Goal: Transaction & Acquisition: Purchase product/service

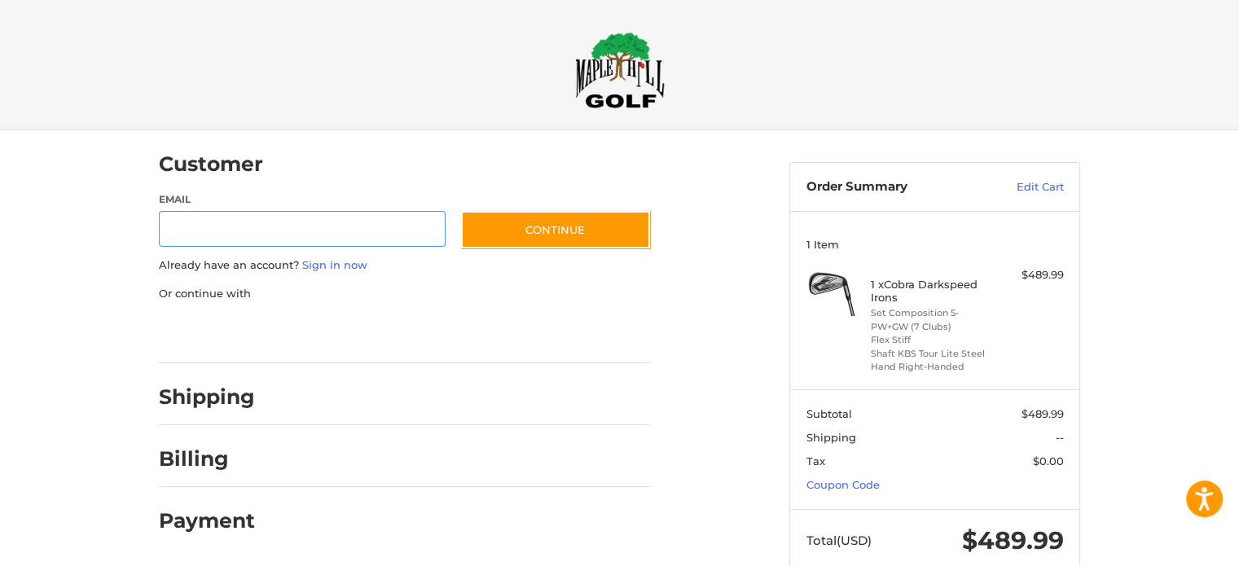
scroll to position [17, 0]
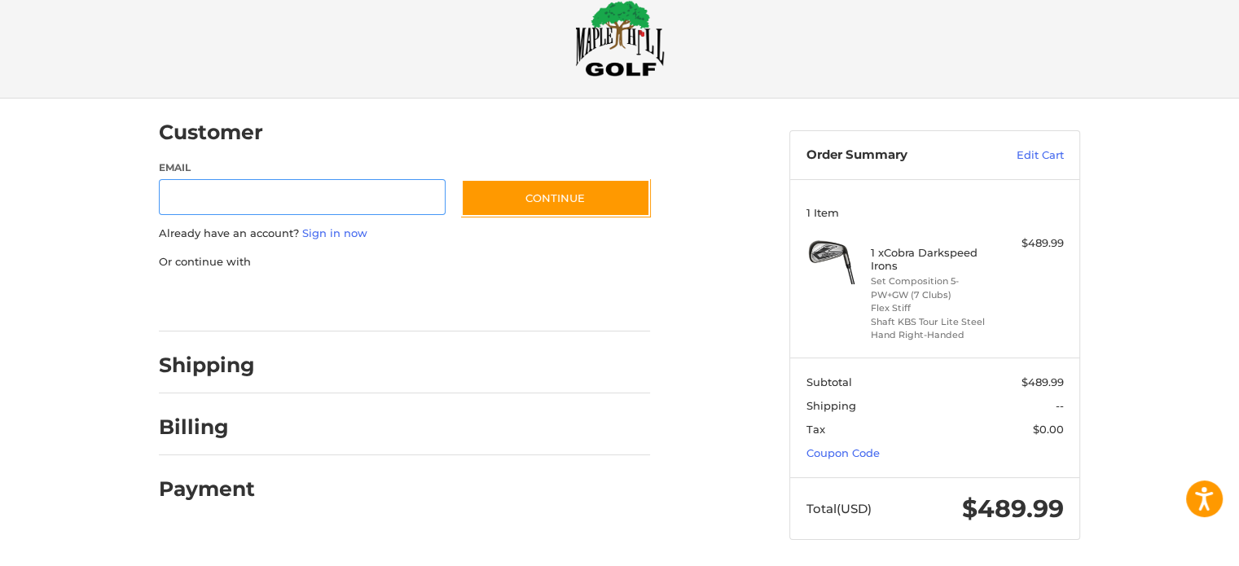
scroll to position [36, 0]
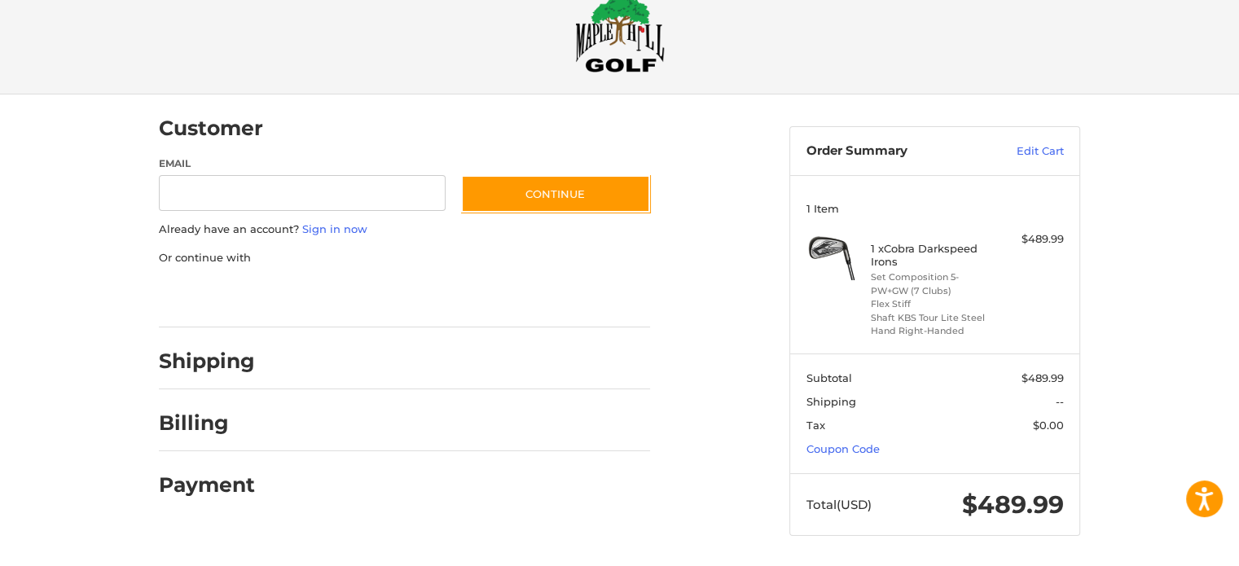
click at [209, 369] on h2 "Shipping" at bounding box center [207, 361] width 96 height 25
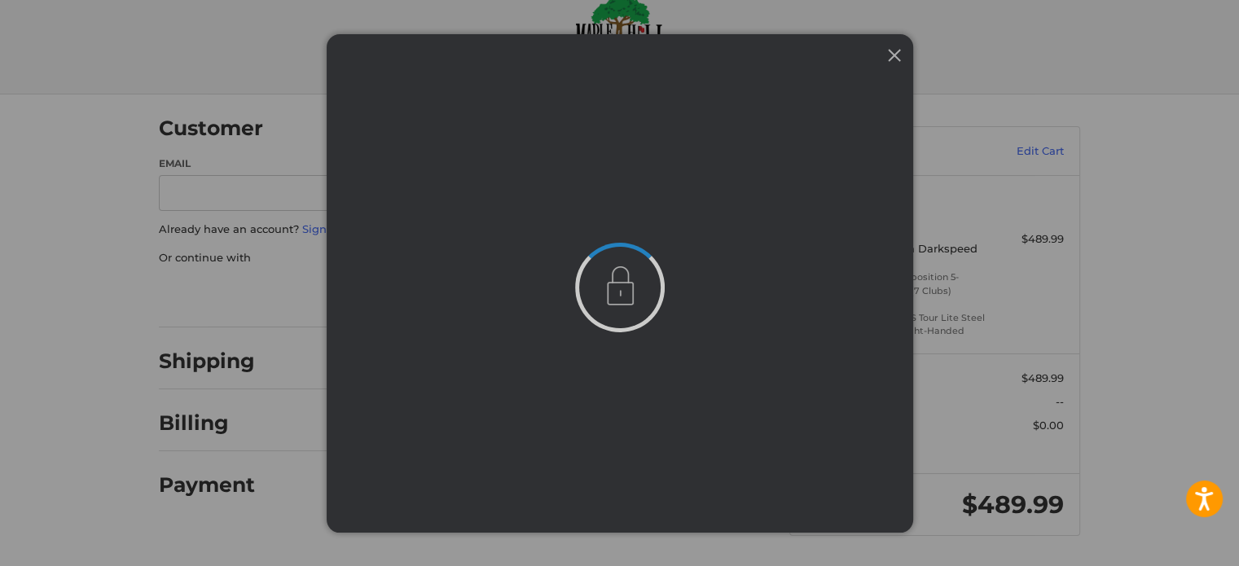
scroll to position [0, 0]
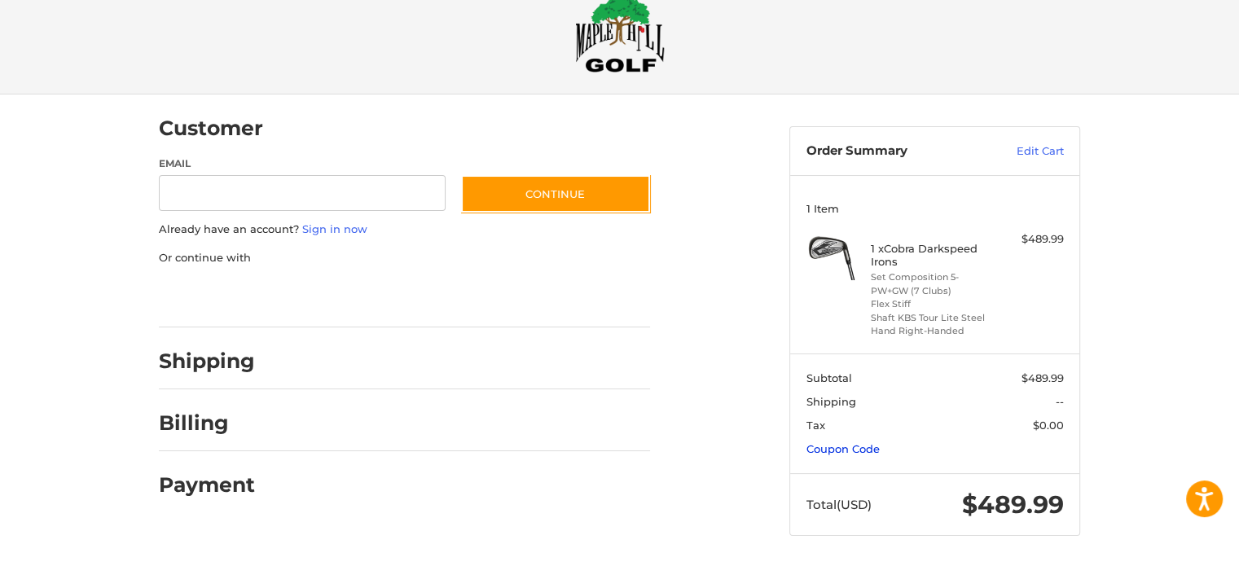
click at [839, 448] on link "Coupon Code" at bounding box center [843, 448] width 73 height 13
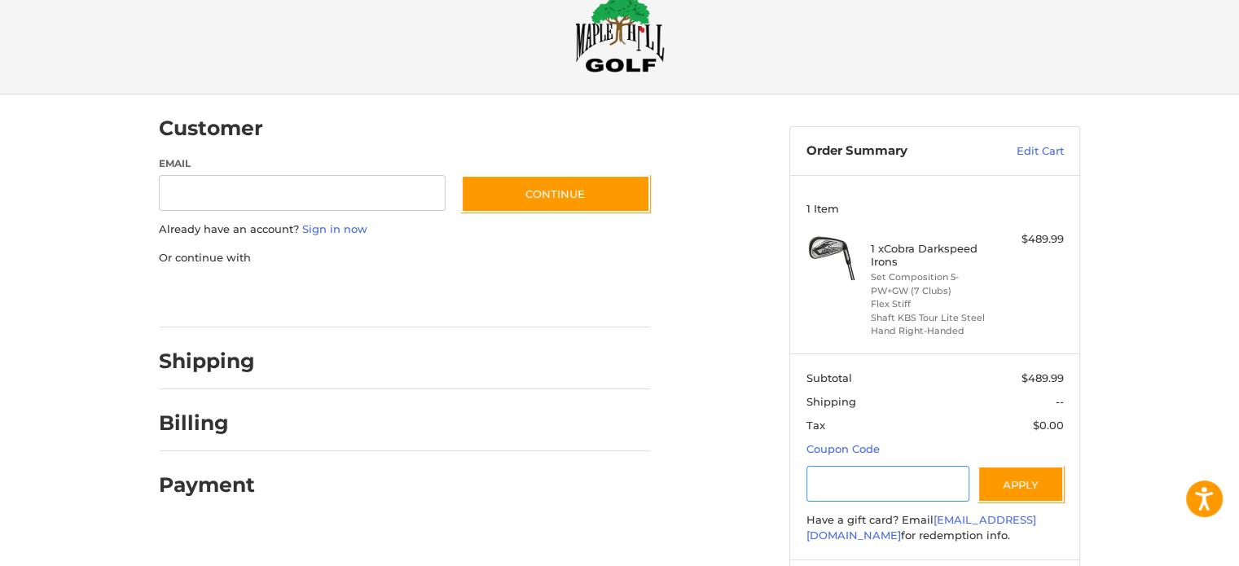
click at [847, 478] on input "Gift Certificate or Coupon Code" at bounding box center [889, 484] width 164 height 37
type input "*******"
click at [1008, 482] on button "Apply" at bounding box center [1021, 484] width 86 height 37
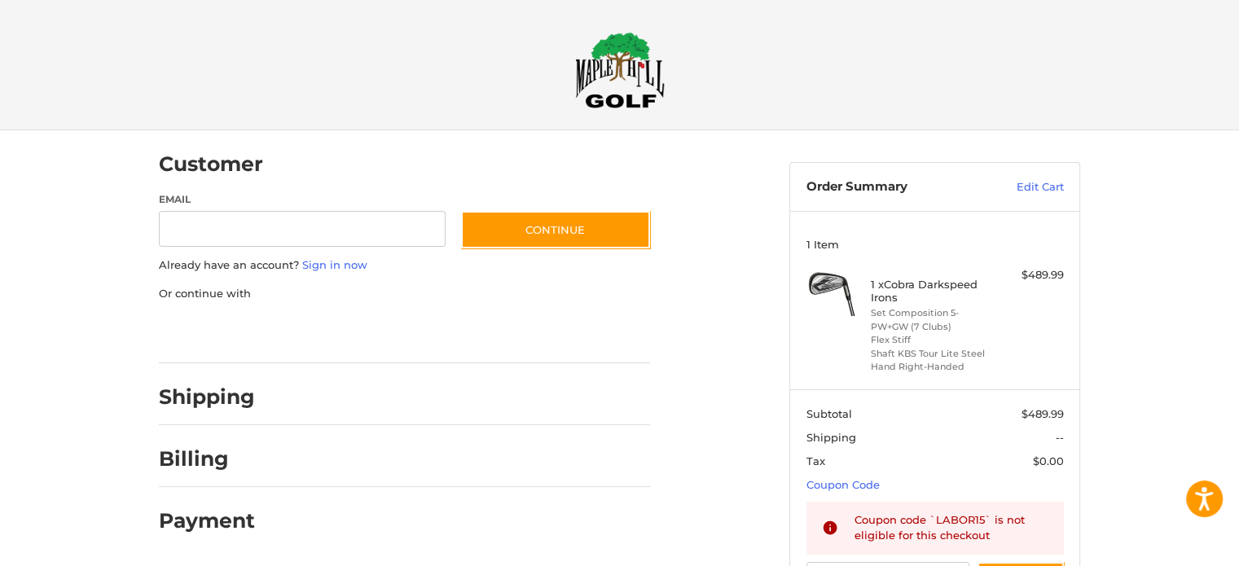
click at [618, 102] on img at bounding box center [620, 70] width 90 height 77
